Goal: Task Accomplishment & Management: Use online tool/utility

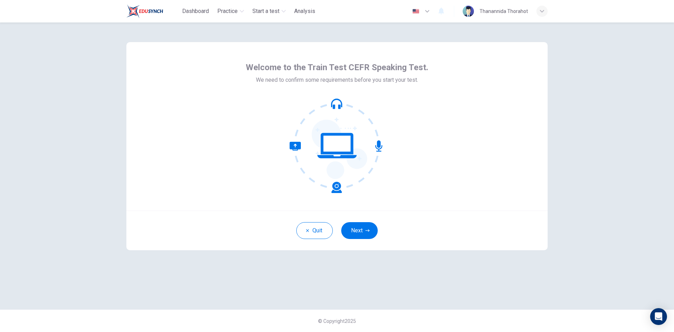
click at [334, 103] on icon at bounding box center [337, 145] width 95 height 95
click at [378, 151] on icon at bounding box center [378, 145] width 7 height 11
click at [363, 231] on button "Next" at bounding box center [359, 230] width 37 height 17
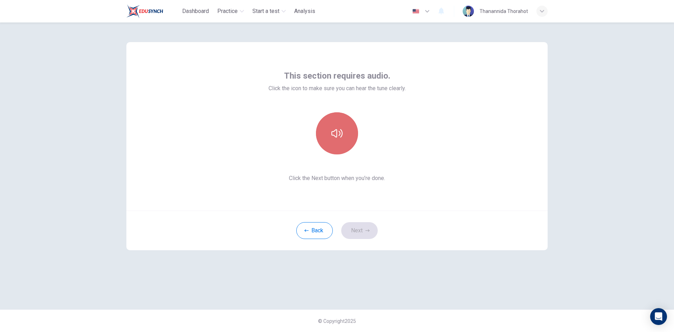
click at [340, 142] on button "button" at bounding box center [337, 133] width 42 height 42
click at [362, 230] on button "Next" at bounding box center [359, 230] width 37 height 17
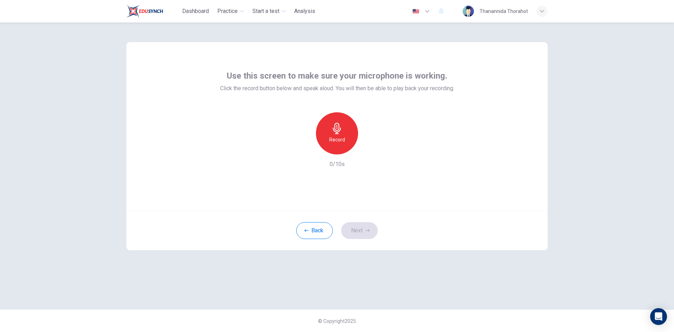
click at [342, 131] on icon "button" at bounding box center [336, 128] width 11 height 11
click at [368, 149] on icon "button" at bounding box center [369, 149] width 3 height 4
click at [370, 149] on icon "button" at bounding box center [369, 149] width 3 height 4
click at [341, 145] on div "Record" at bounding box center [337, 133] width 42 height 42
click at [370, 150] on icon "button" at bounding box center [369, 148] width 7 height 7
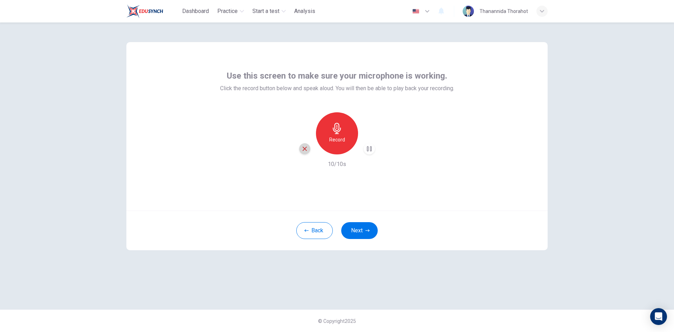
click at [305, 149] on icon "button" at bounding box center [305, 149] width 4 height 4
click at [335, 139] on h6 "Record" at bounding box center [337, 140] width 16 height 8
click at [368, 148] on icon "button" at bounding box center [369, 148] width 7 height 7
click at [336, 144] on div "Record" at bounding box center [337, 133] width 42 height 42
click at [369, 149] on icon "button" at bounding box center [369, 149] width 3 height 4
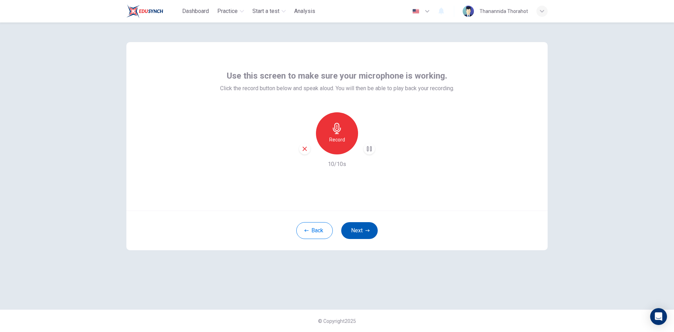
click at [370, 227] on button "Next" at bounding box center [359, 230] width 37 height 17
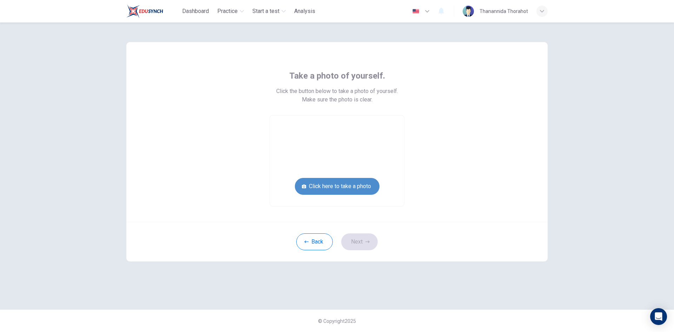
click at [363, 184] on button "Click here to take a photo" at bounding box center [337, 186] width 85 height 17
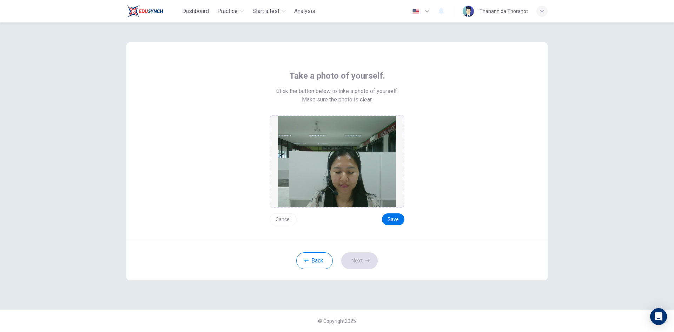
click at [284, 221] on button "Cancel" at bounding box center [283, 219] width 27 height 12
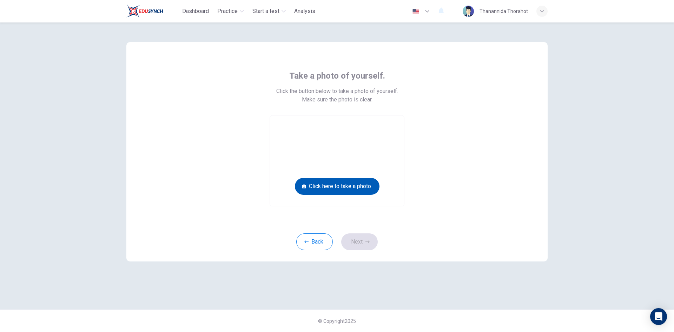
click at [361, 190] on button "Click here to take a photo" at bounding box center [337, 186] width 85 height 17
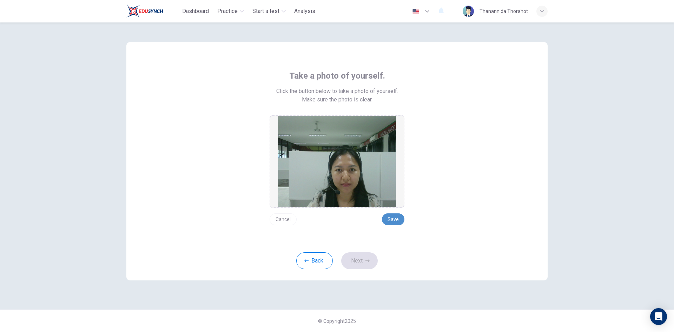
click at [389, 219] on button "Save" at bounding box center [393, 219] width 22 height 12
click at [390, 216] on button "Save" at bounding box center [393, 219] width 22 height 12
click at [360, 259] on button "Next" at bounding box center [359, 260] width 37 height 17
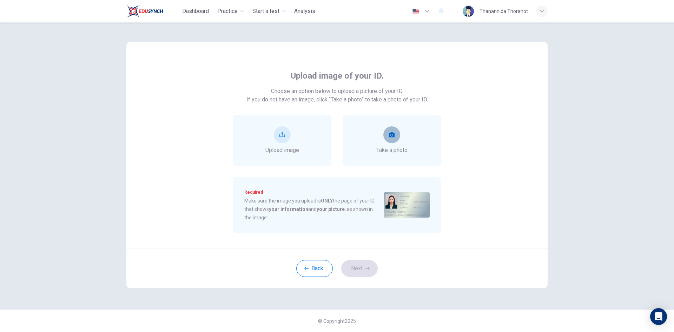
click at [387, 142] on button "take photo" at bounding box center [391, 134] width 17 height 17
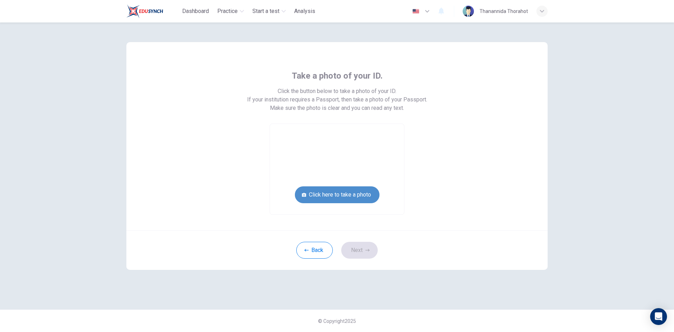
click at [346, 195] on button "Click here to take a photo" at bounding box center [337, 194] width 85 height 17
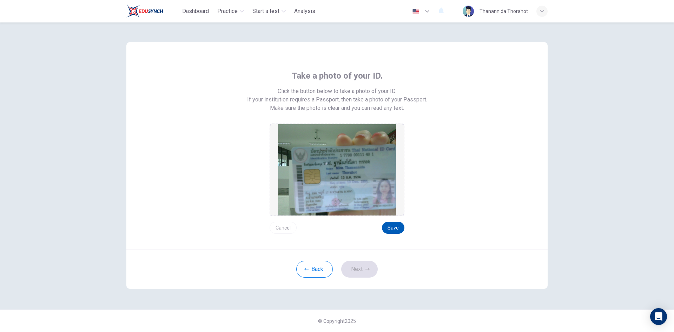
click at [397, 222] on button "Save" at bounding box center [393, 228] width 22 height 12
click at [355, 267] on button "Next" at bounding box center [359, 269] width 37 height 17
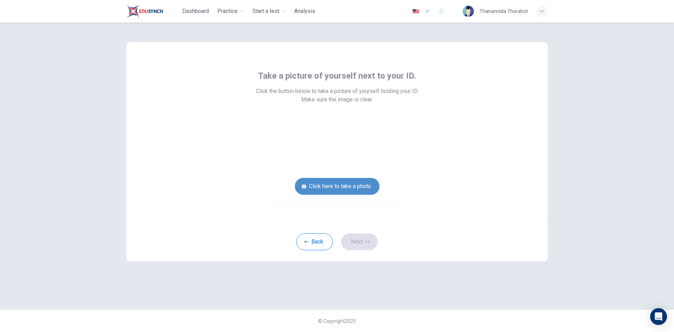
click at [359, 188] on button "Click here to take a photo" at bounding box center [337, 186] width 85 height 17
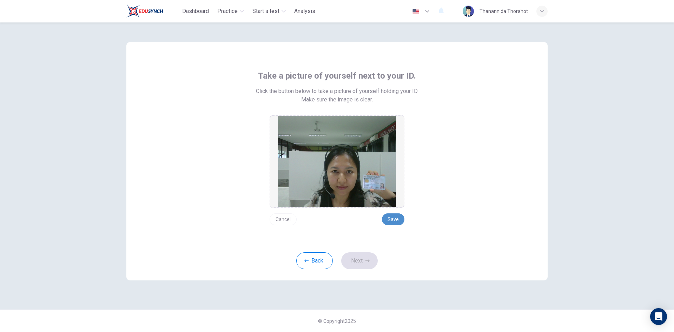
click at [393, 218] on button "Save" at bounding box center [393, 219] width 22 height 12
click at [359, 260] on button "Next" at bounding box center [359, 260] width 37 height 17
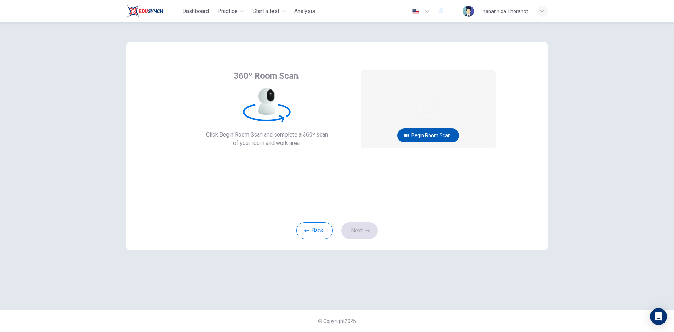
click at [422, 134] on button "Begin Room Scan" at bounding box center [428, 136] width 62 height 14
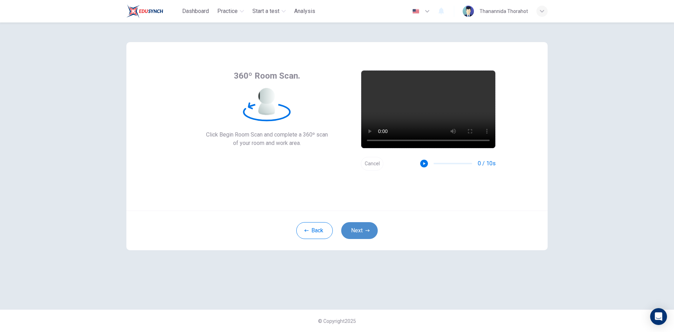
click at [362, 224] on button "Next" at bounding box center [359, 230] width 37 height 17
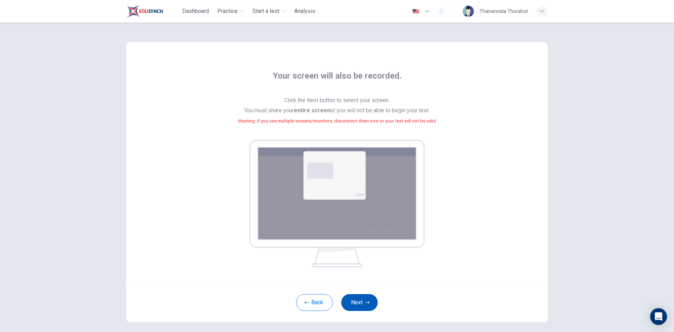
click at [356, 298] on button "Next" at bounding box center [359, 302] width 37 height 17
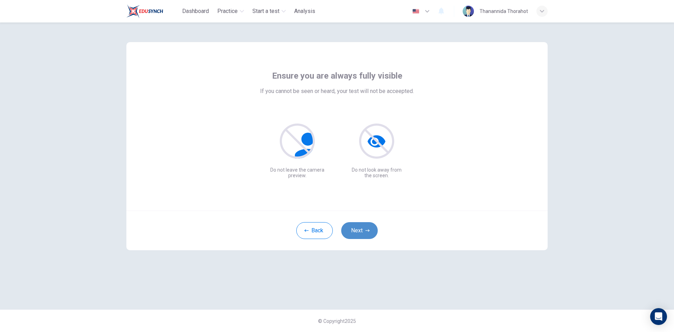
click at [366, 231] on icon "button" at bounding box center [368, 231] width 4 height 4
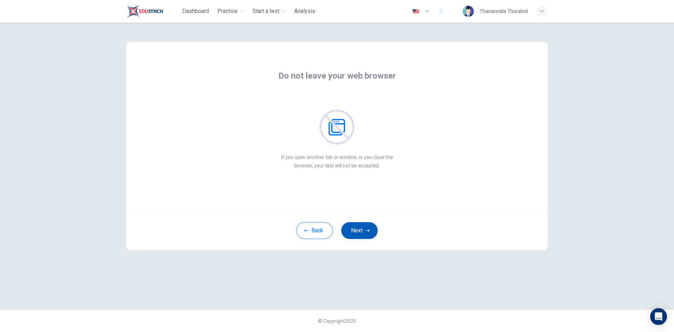
click at [366, 231] on icon "button" at bounding box center [368, 231] width 4 height 4
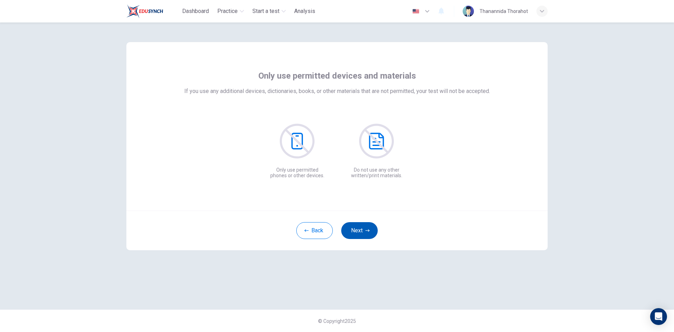
click at [366, 229] on icon "button" at bounding box center [368, 231] width 4 height 4
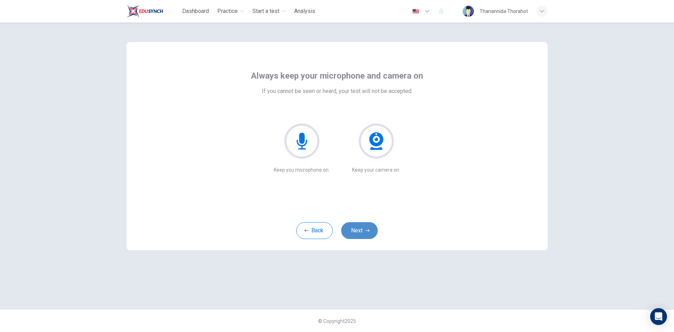
click at [369, 226] on button "Next" at bounding box center [359, 230] width 37 height 17
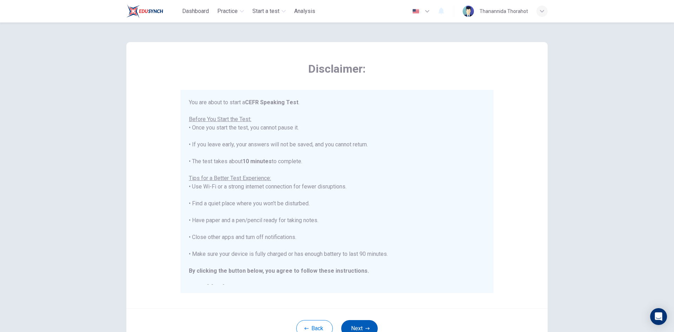
click at [356, 321] on button "Next" at bounding box center [359, 328] width 37 height 17
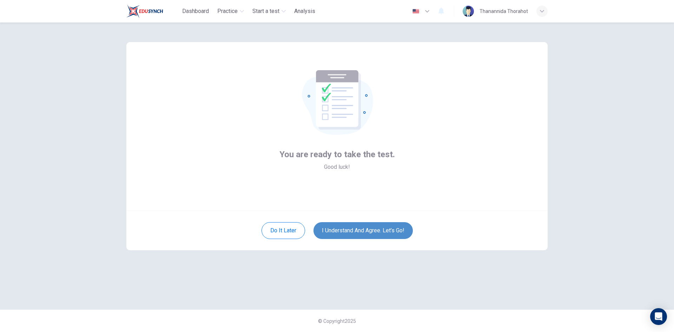
click at [359, 227] on button "I understand and agree. Let’s go!" at bounding box center [363, 230] width 99 height 17
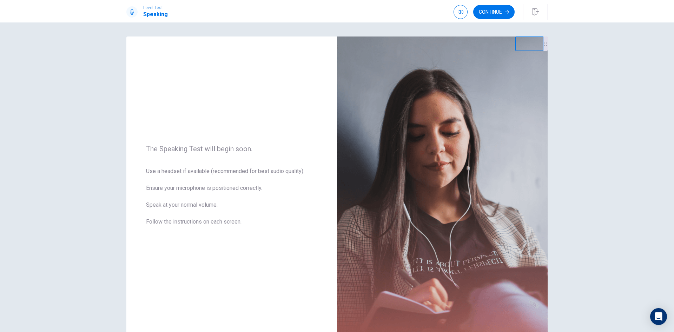
click at [491, 9] on button "Continue" at bounding box center [493, 12] width 41 height 14
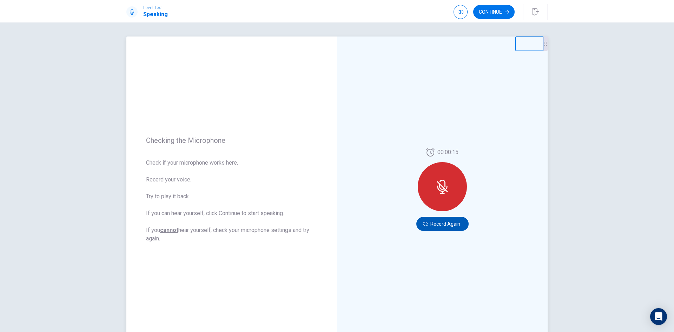
click at [434, 221] on button "Record Again" at bounding box center [442, 224] width 52 height 14
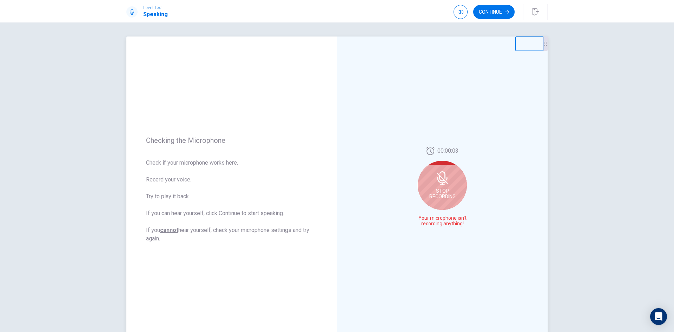
click at [441, 183] on icon at bounding box center [441, 180] width 9 height 6
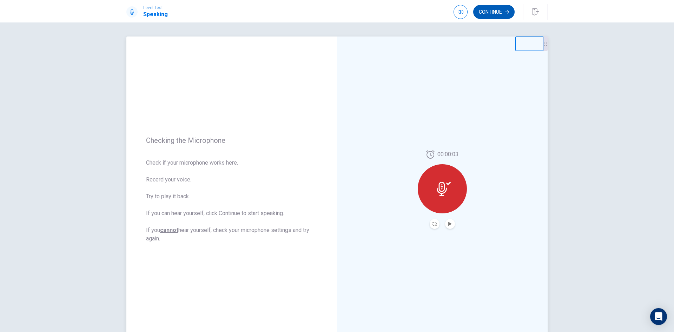
click at [497, 11] on button "Continue" at bounding box center [493, 12] width 41 height 14
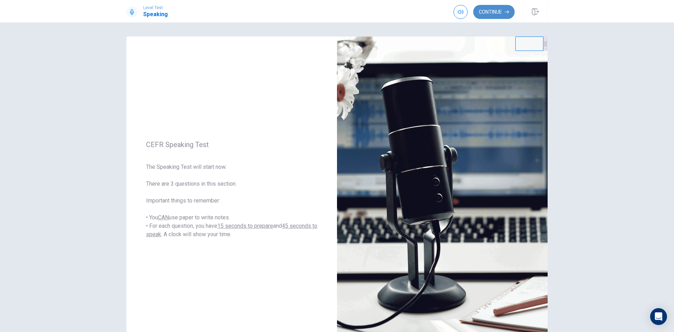
click at [496, 8] on button "Continue" at bounding box center [493, 12] width 41 height 14
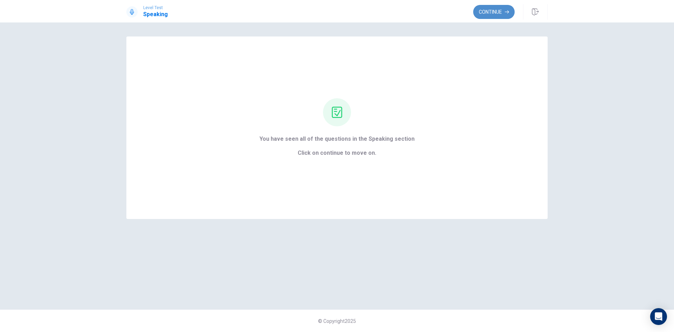
click at [505, 7] on button "Continue" at bounding box center [493, 12] width 41 height 14
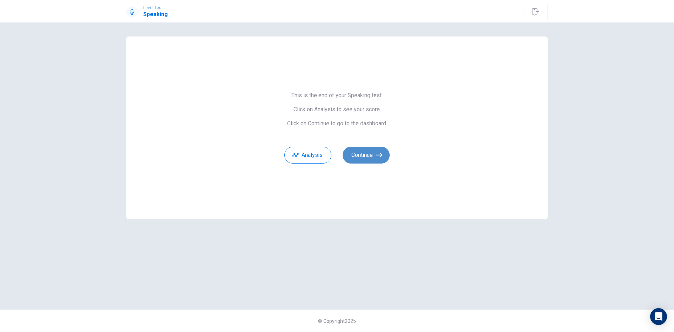
click at [374, 152] on button "Continue" at bounding box center [366, 155] width 47 height 17
